Goal: Task Accomplishment & Management: Manage account settings

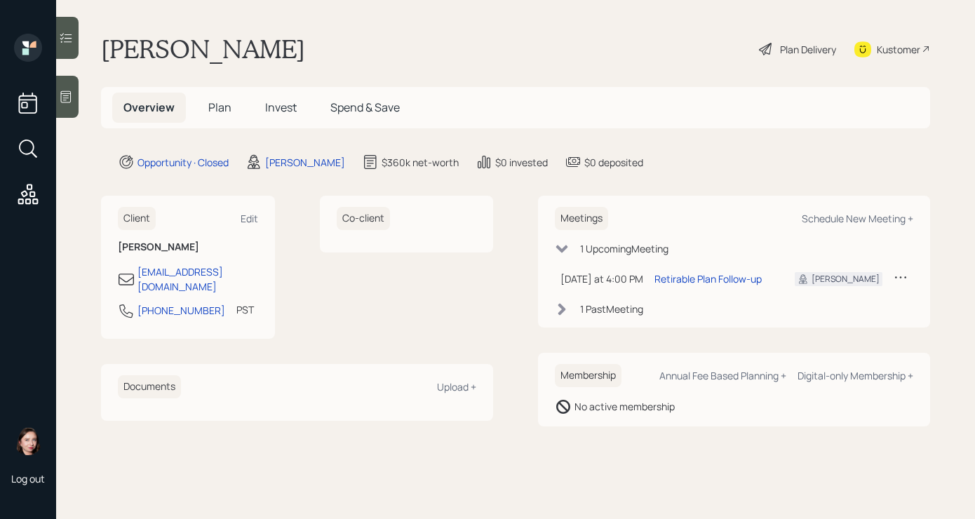
click at [895, 273] on icon at bounding box center [900, 277] width 14 height 14
click at [825, 318] on div "Cancel" at bounding box center [856, 317] width 101 height 13
